Goal: Information Seeking & Learning: Learn about a topic

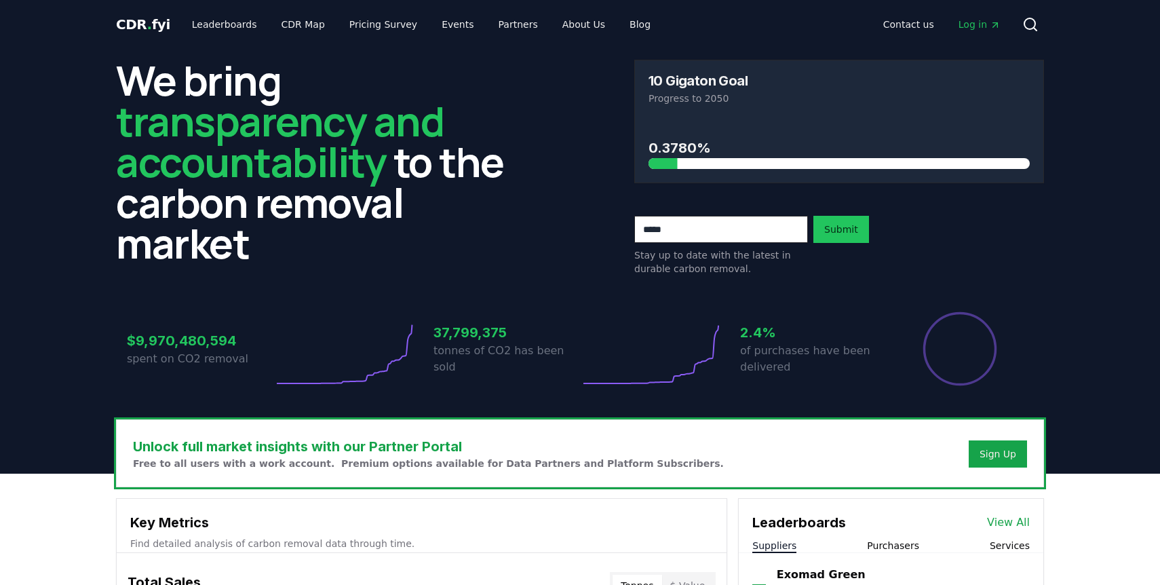
scroll to position [292, 0]
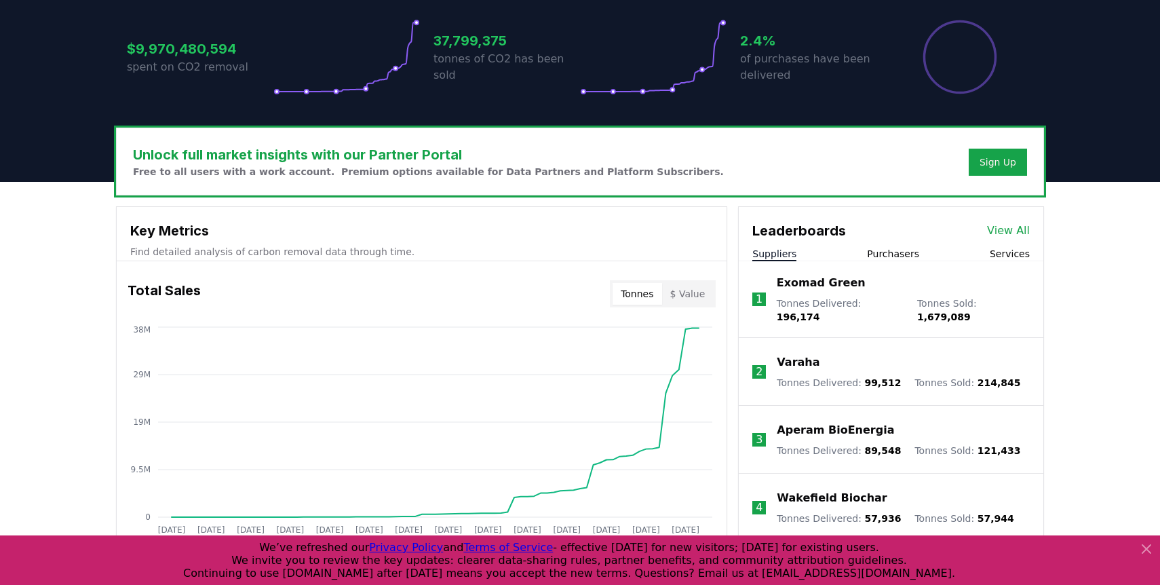
click at [900, 245] on div "Leaderboards View All Suppliers Purchasers Services" at bounding box center [891, 234] width 305 height 54
click at [896, 261] on li "1 Exomad Green Tonnes Delivered : 196,174 Tonnes Sold : 1,679,089" at bounding box center [891, 299] width 305 height 77
click at [897, 255] on button "Purchasers" at bounding box center [893, 254] width 52 height 14
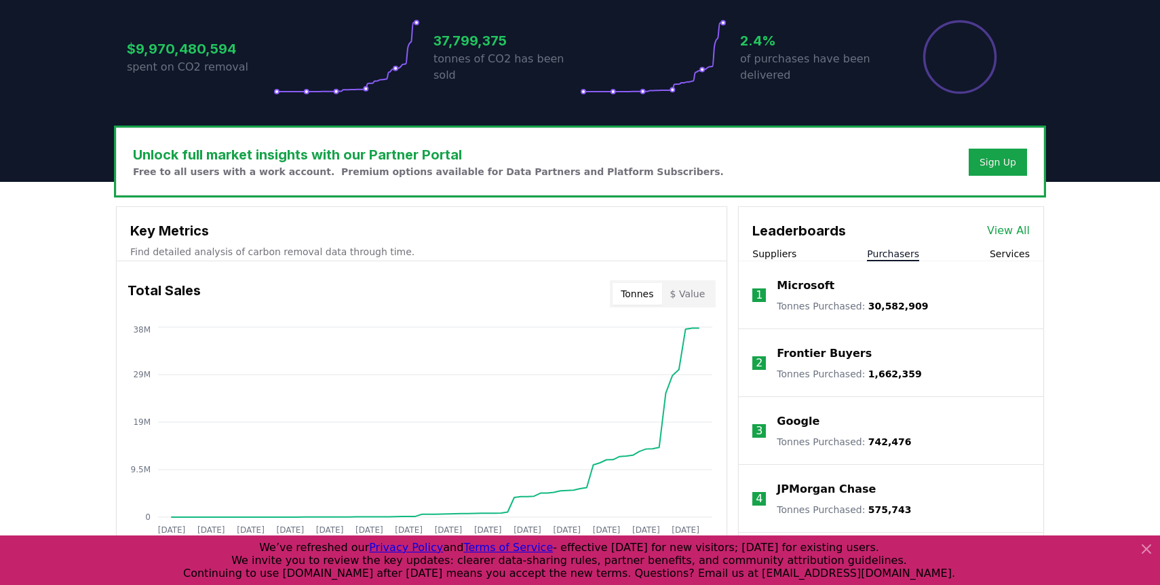
click at [846, 296] on div "Microsoft Tonnes Purchased : 30,582,909" at bounding box center [852, 294] width 151 height 35
click at [810, 287] on p "Microsoft" at bounding box center [806, 285] width 58 height 16
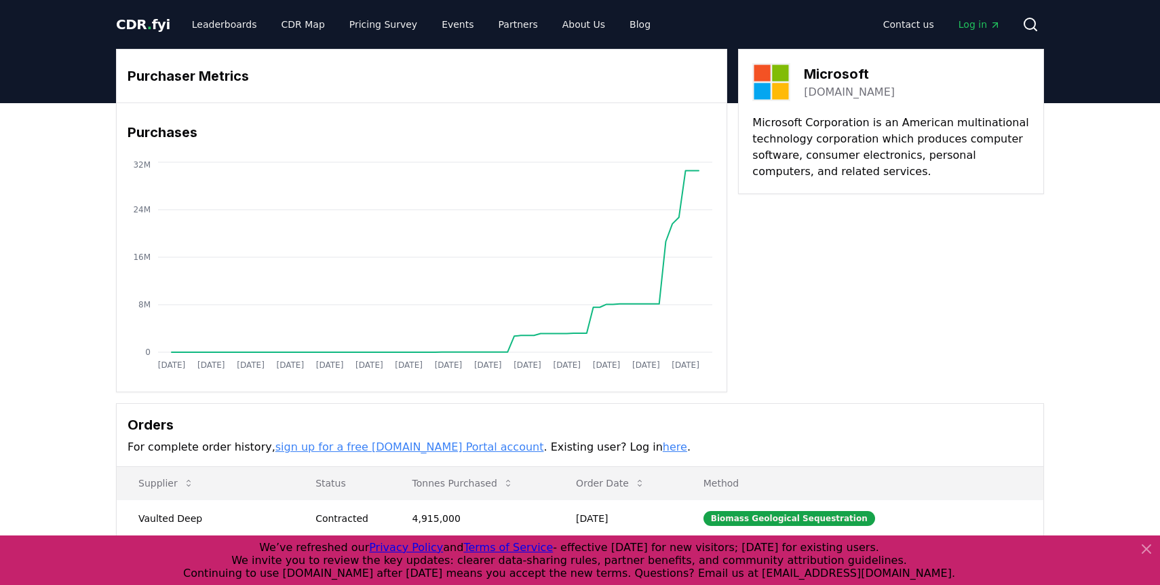
scroll to position [373, 0]
